Goal: Find specific page/section: Find specific page/section

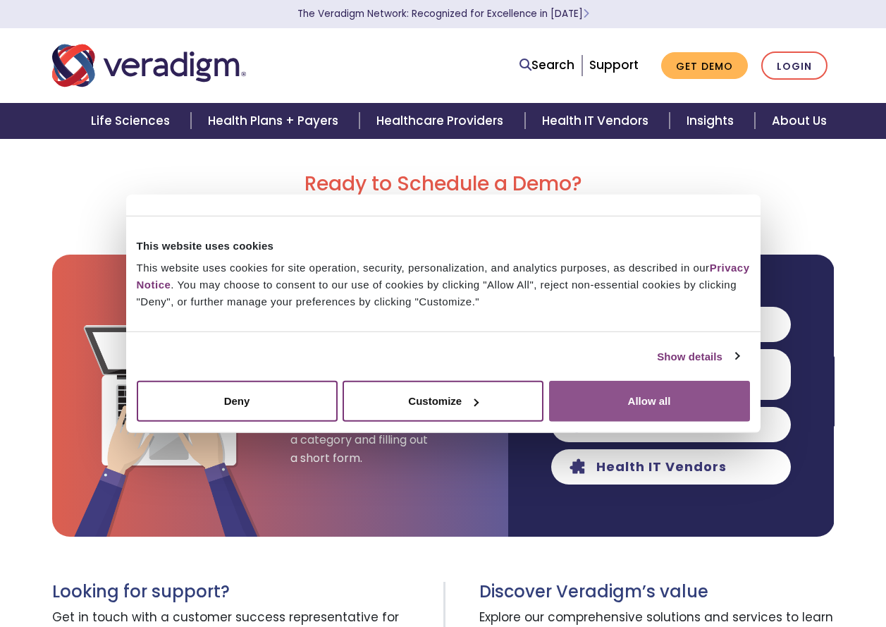
click at [683, 408] on button "Allow all" at bounding box center [649, 401] width 201 height 41
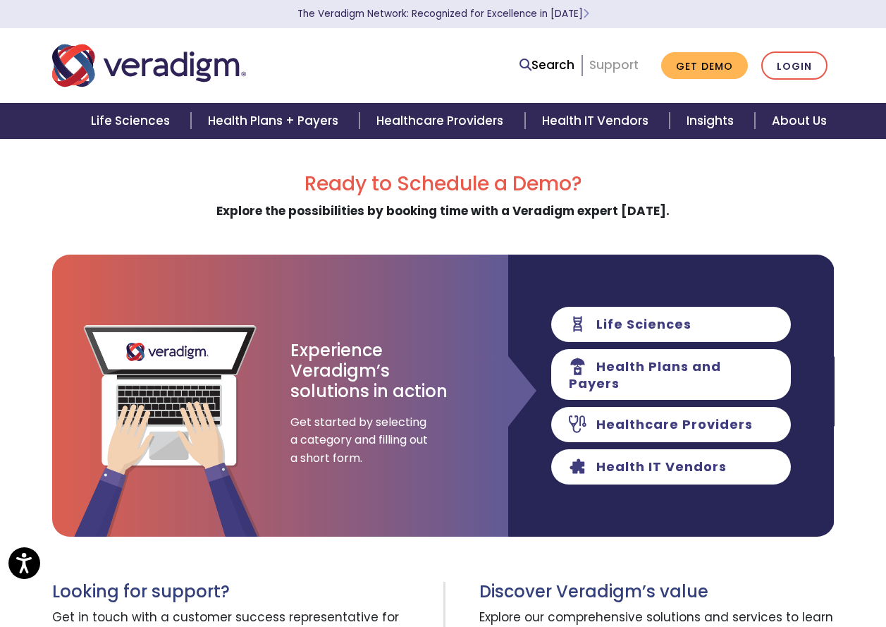
click at [613, 62] on link "Support" at bounding box center [613, 64] width 49 height 17
